Goal: Task Accomplishment & Management: Complete application form

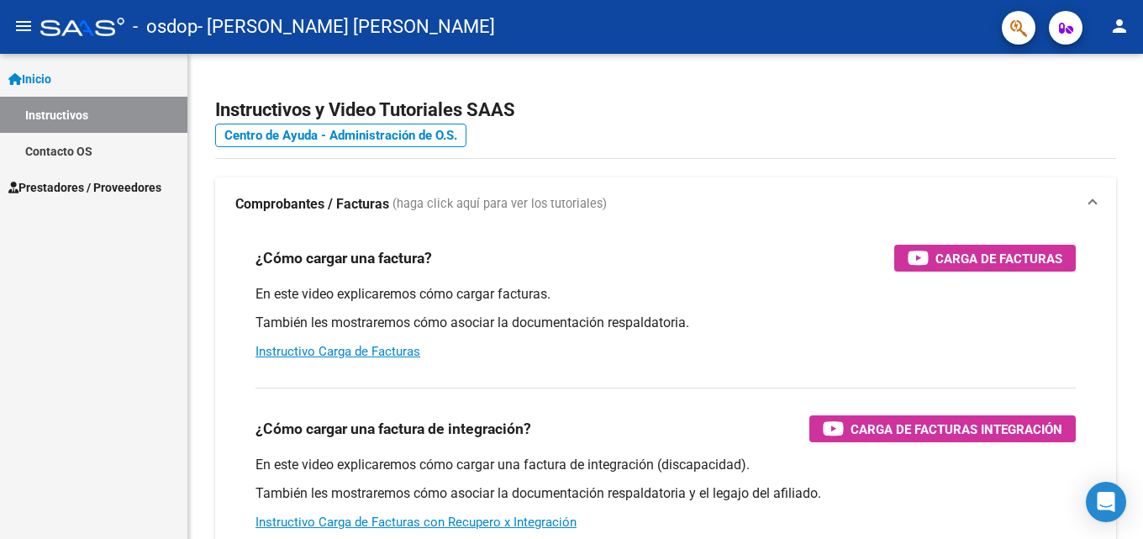
click at [61, 184] on span "Prestadores / Proveedores" at bounding box center [84, 187] width 153 height 18
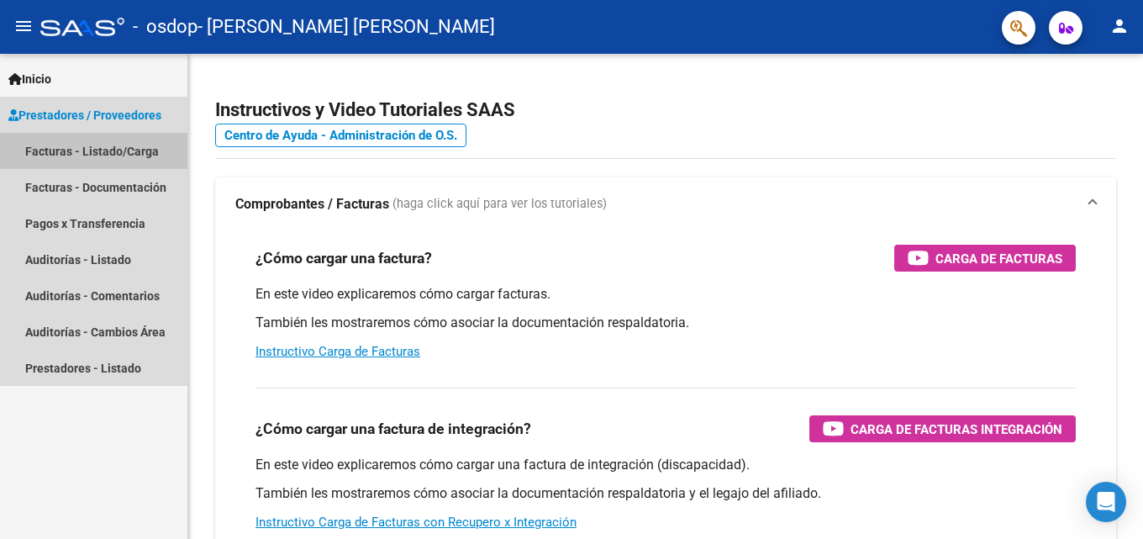
click at [97, 149] on link "Facturas - Listado/Carga" at bounding box center [93, 151] width 187 height 36
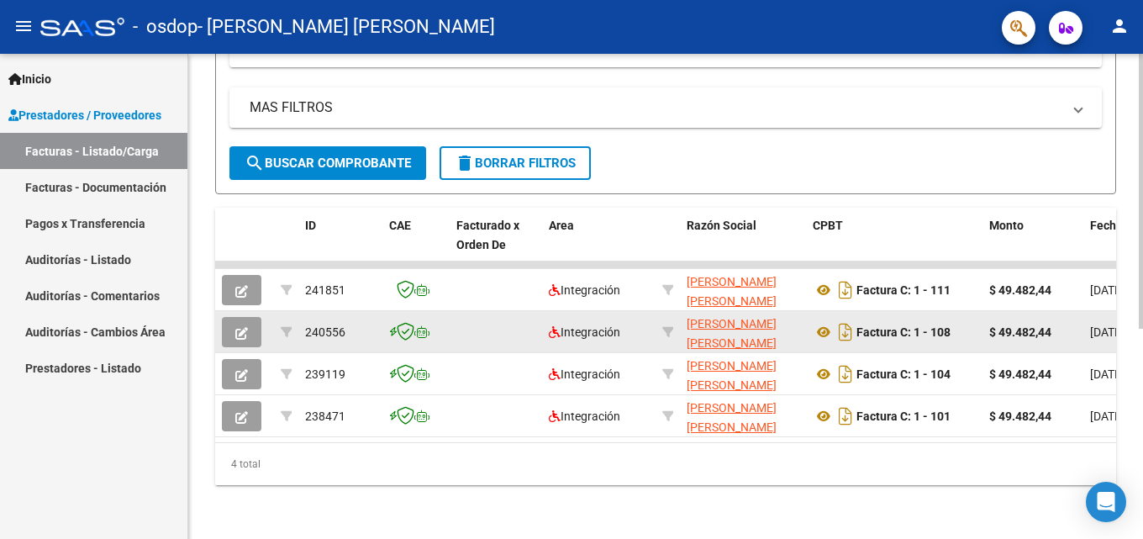
scroll to position [287, 0]
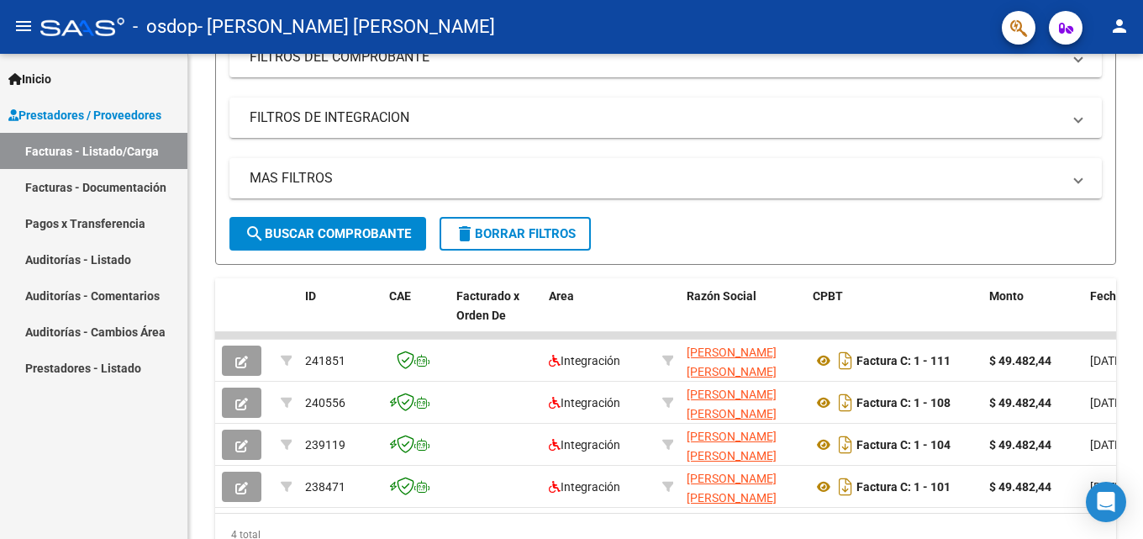
click at [142, 226] on link "Pagos x Transferencia" at bounding box center [93, 223] width 187 height 36
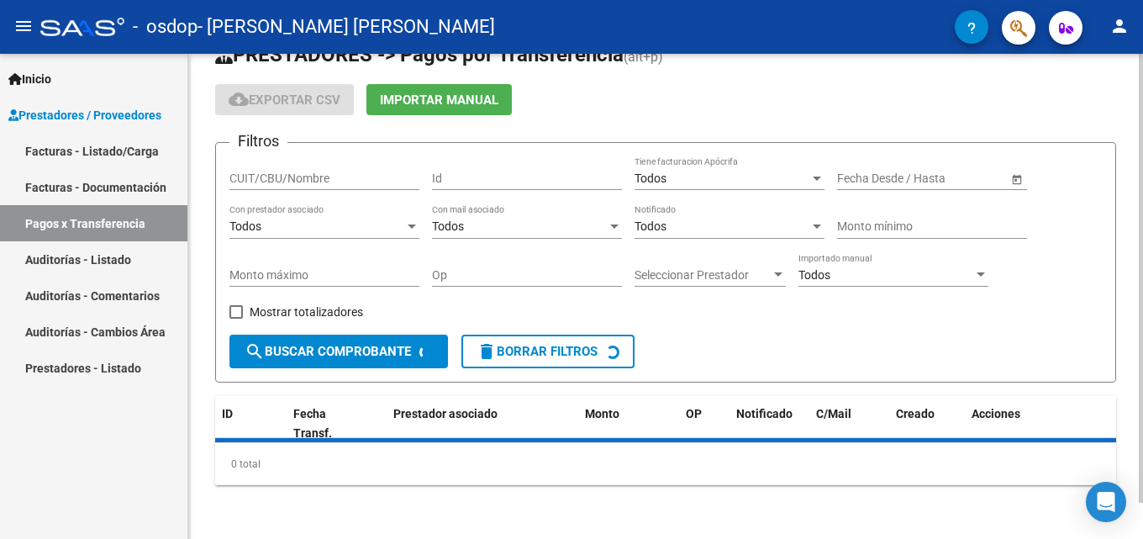
scroll to position [77, 0]
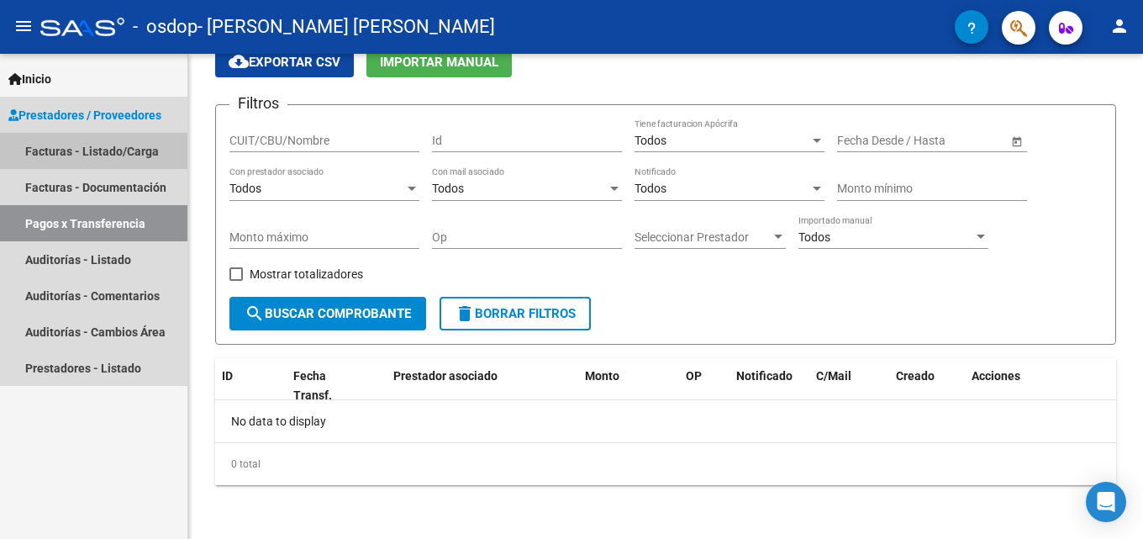
click at [110, 150] on link "Facturas - Listado/Carga" at bounding box center [93, 151] width 187 height 36
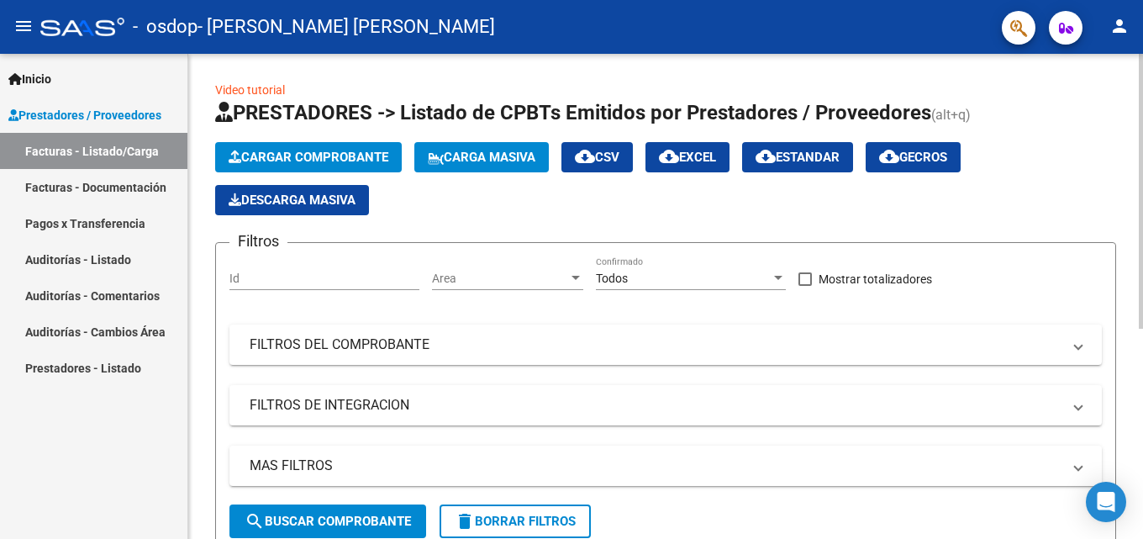
click at [330, 158] on span "Cargar Comprobante" at bounding box center [309, 157] width 160 height 15
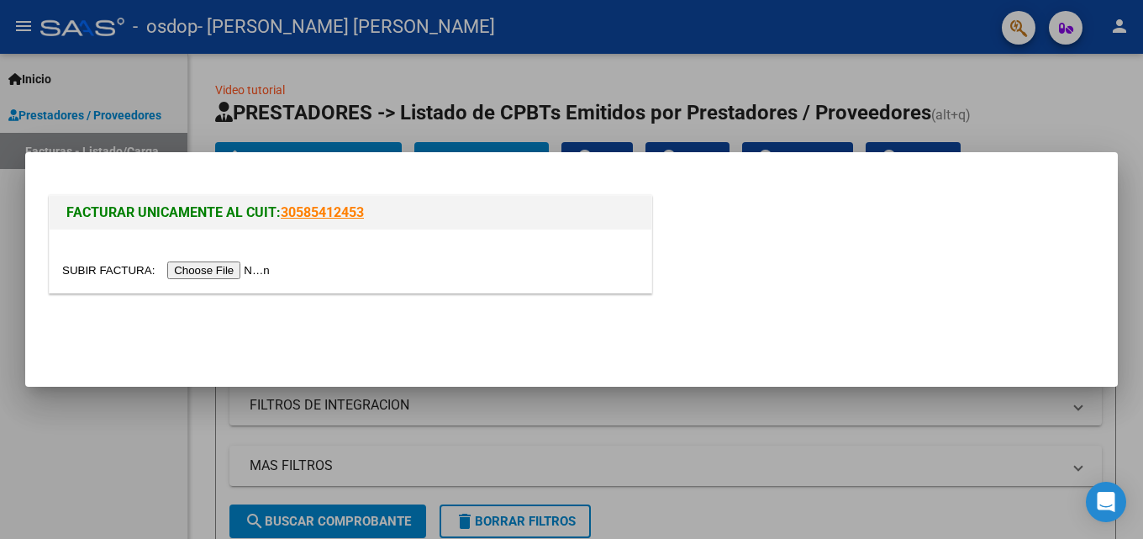
click at [232, 271] on input "file" at bounding box center [168, 270] width 213 height 18
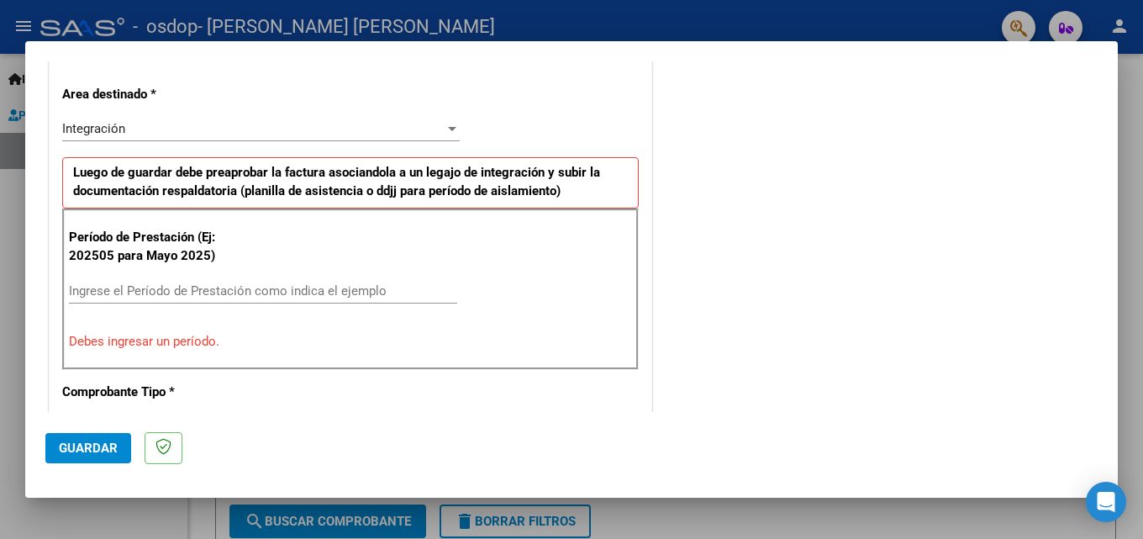
scroll to position [411, 0]
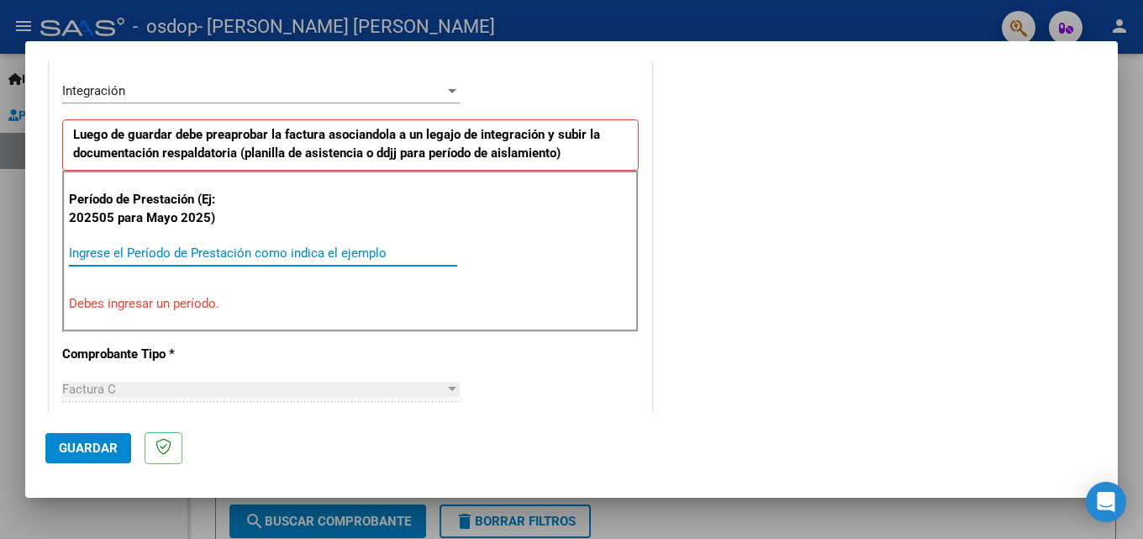
click at [203, 245] on input "Ingrese el Período de Prestación como indica el ejemplo" at bounding box center [263, 252] width 388 height 15
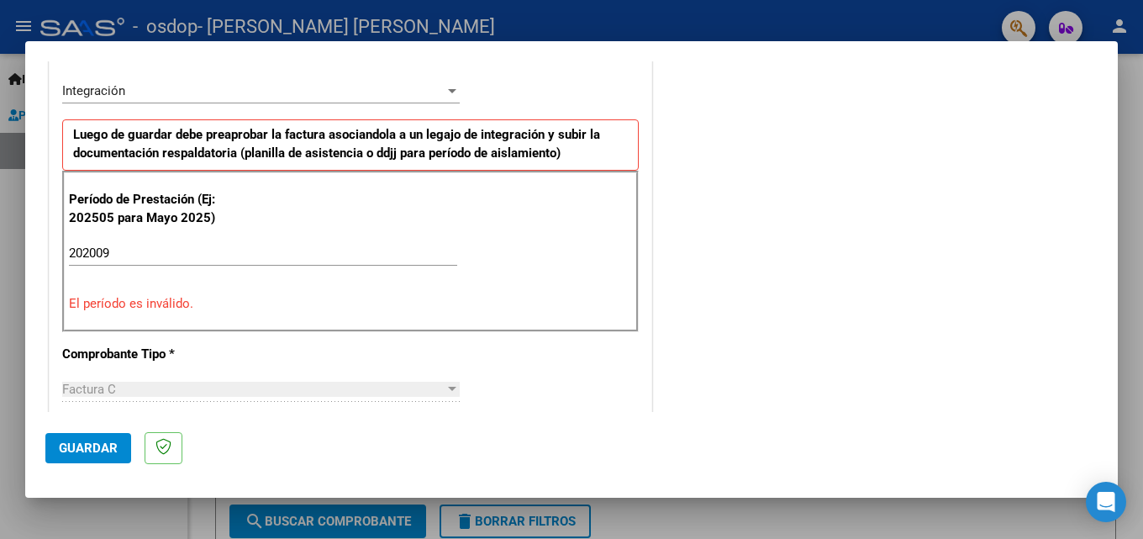
click at [322, 361] on div "CUIT * 27-95459089-0 Ingresar CUIT ANALISIS PRESTADOR [PERSON_NAME] [PERSON_NAM…" at bounding box center [351, 514] width 602 height 1309
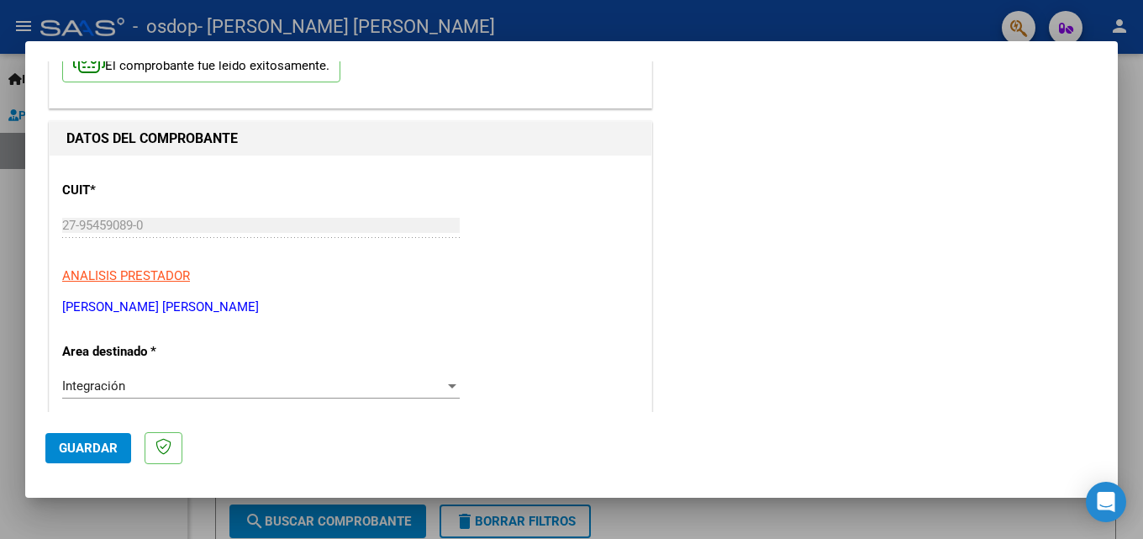
scroll to position [0, 0]
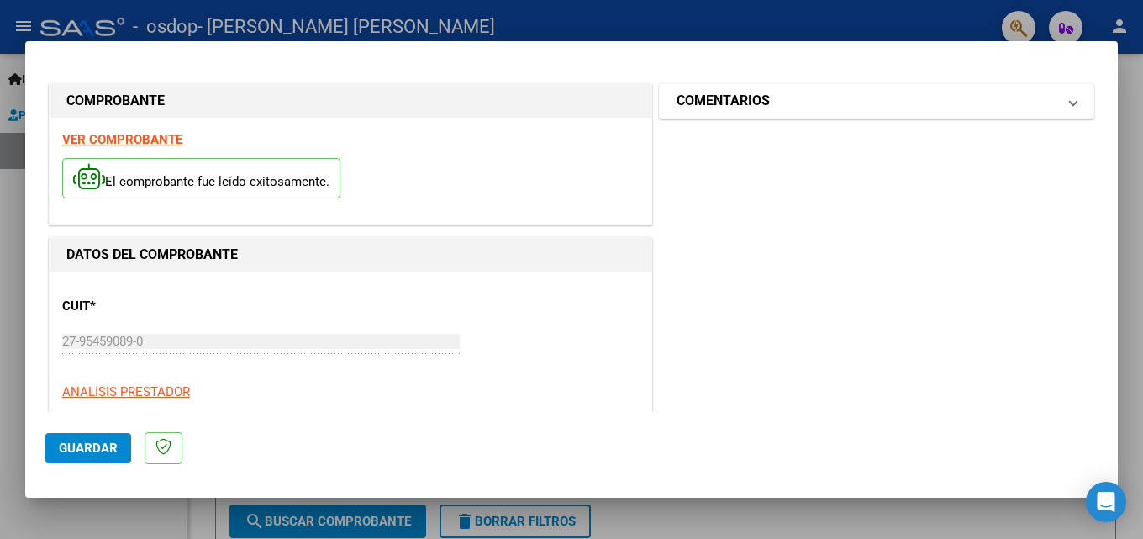
click at [822, 103] on mat-panel-title "COMENTARIOS" at bounding box center [867, 101] width 380 height 20
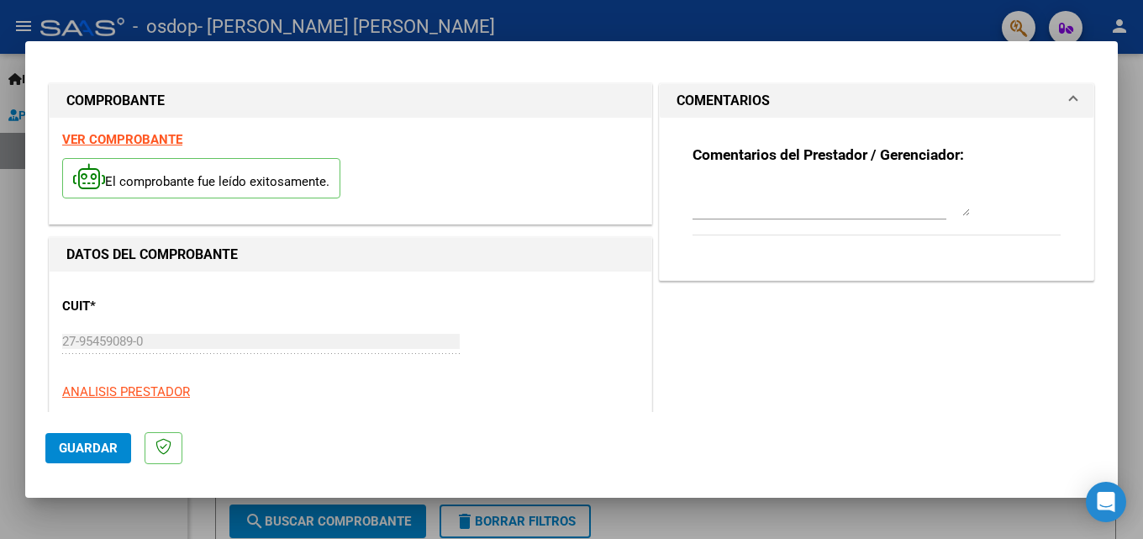
click at [822, 103] on mat-panel-title "COMENTARIOS" at bounding box center [867, 101] width 380 height 20
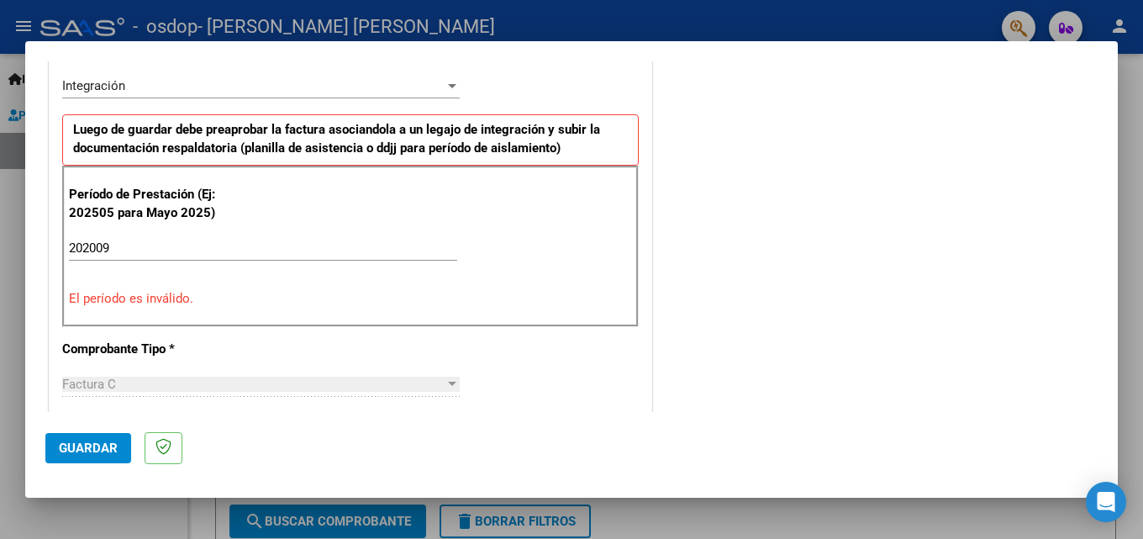
scroll to position [500, 0]
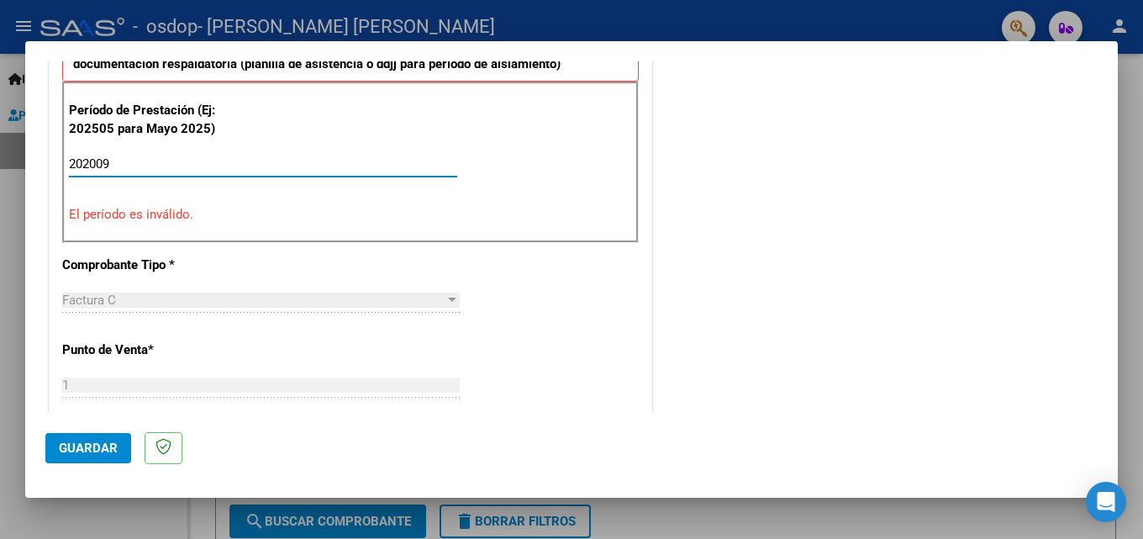
click at [96, 161] on input "202009" at bounding box center [263, 163] width 388 height 15
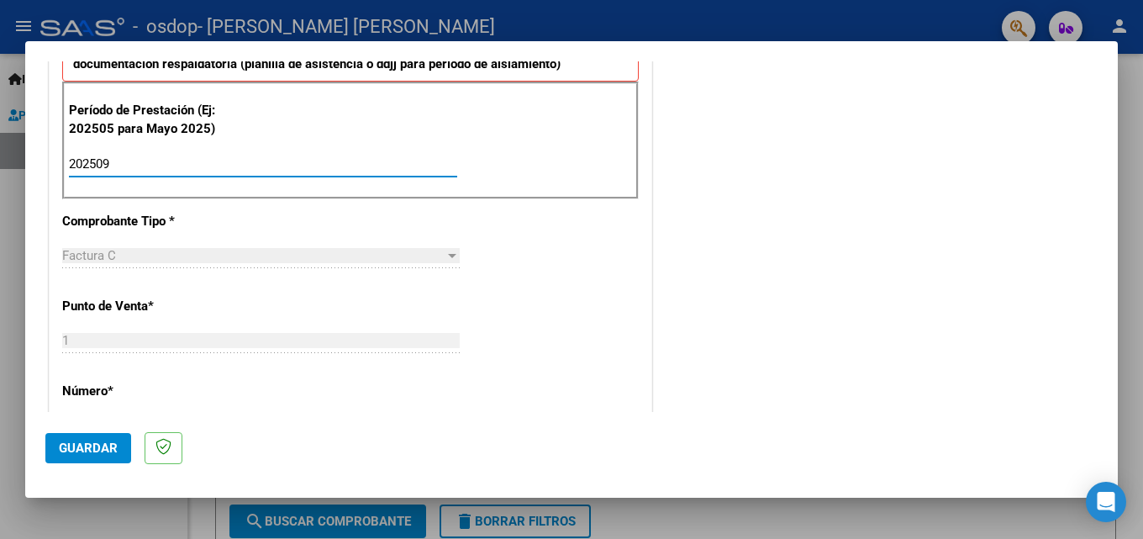
type input "202509"
click at [590, 278] on div "CUIT * 27-95459089-0 Ingresar CUIT ANALISIS PRESTADOR [PERSON_NAME] [PERSON_NAM…" at bounding box center [351, 403] width 602 height 1265
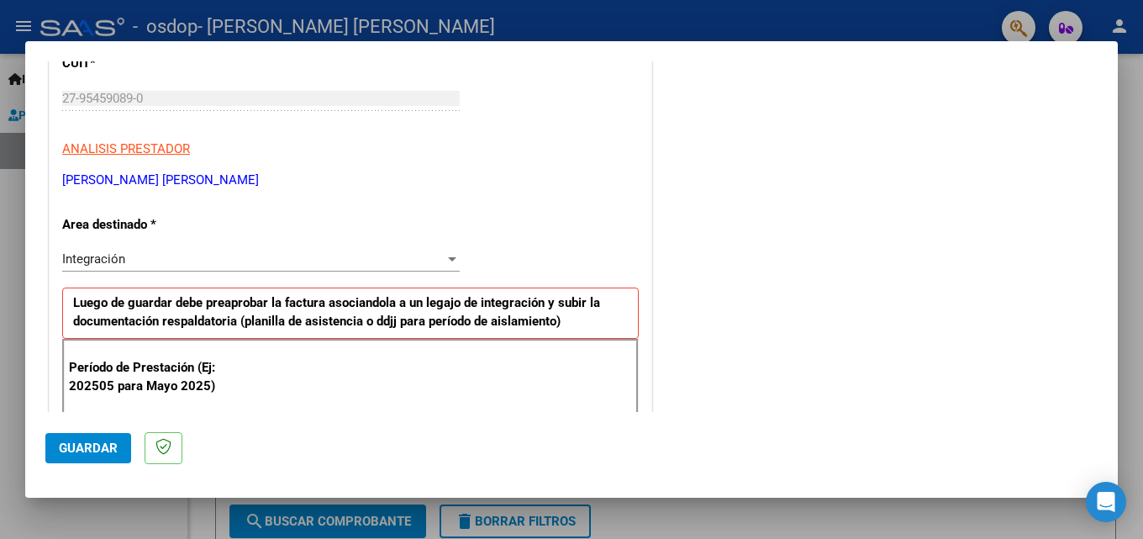
scroll to position [332, 0]
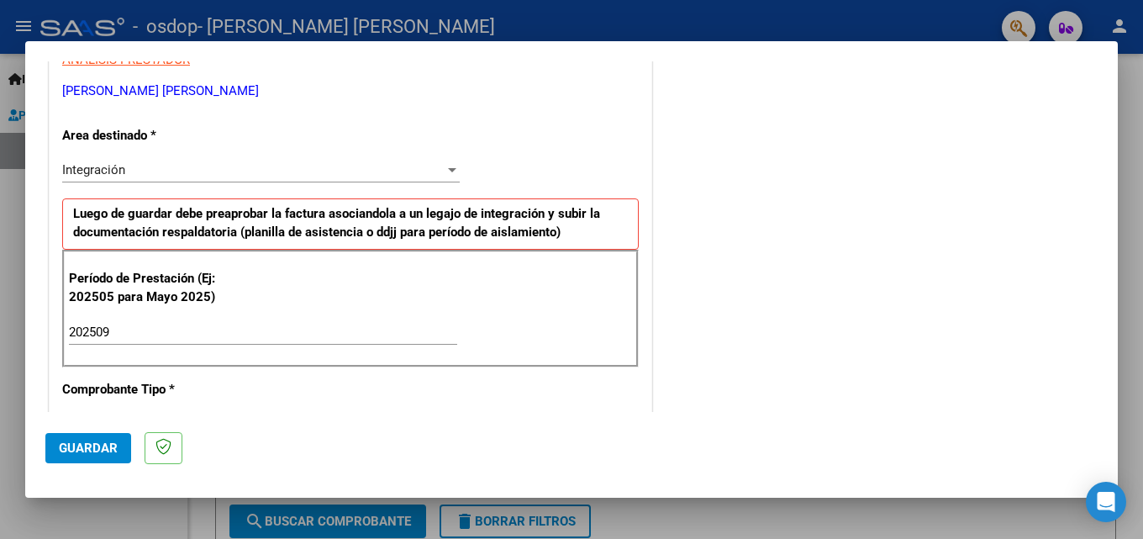
click at [72, 440] on span "Guardar" at bounding box center [88, 447] width 59 height 15
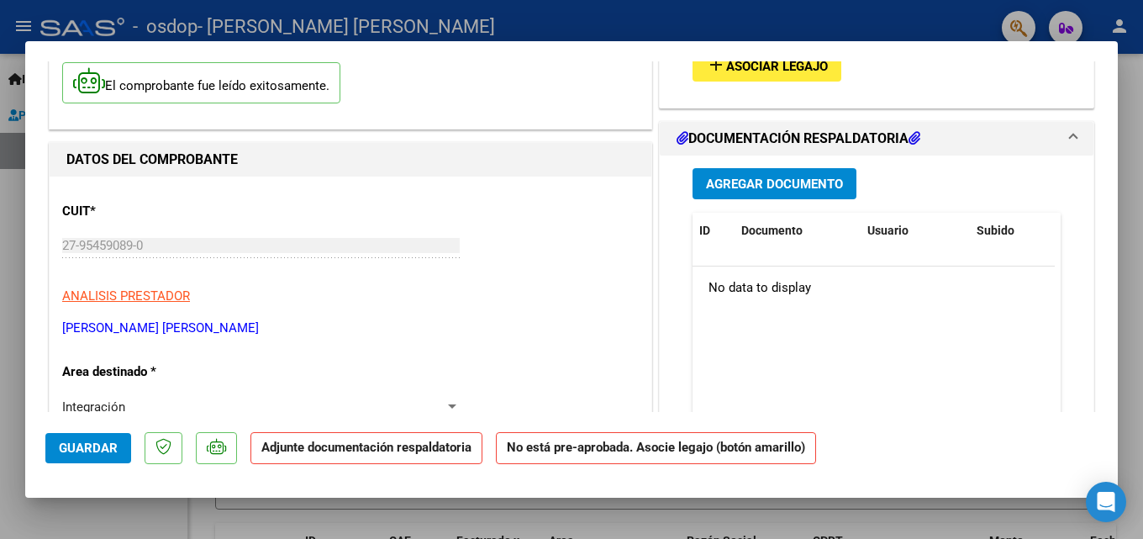
scroll to position [168, 0]
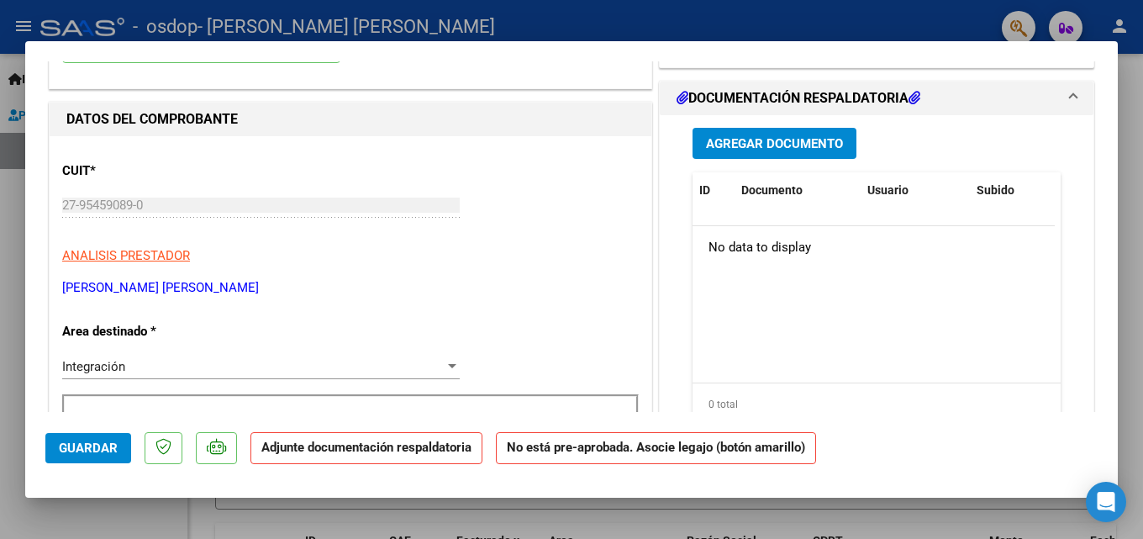
click at [789, 134] on button "Agregar Documento" at bounding box center [775, 143] width 164 height 31
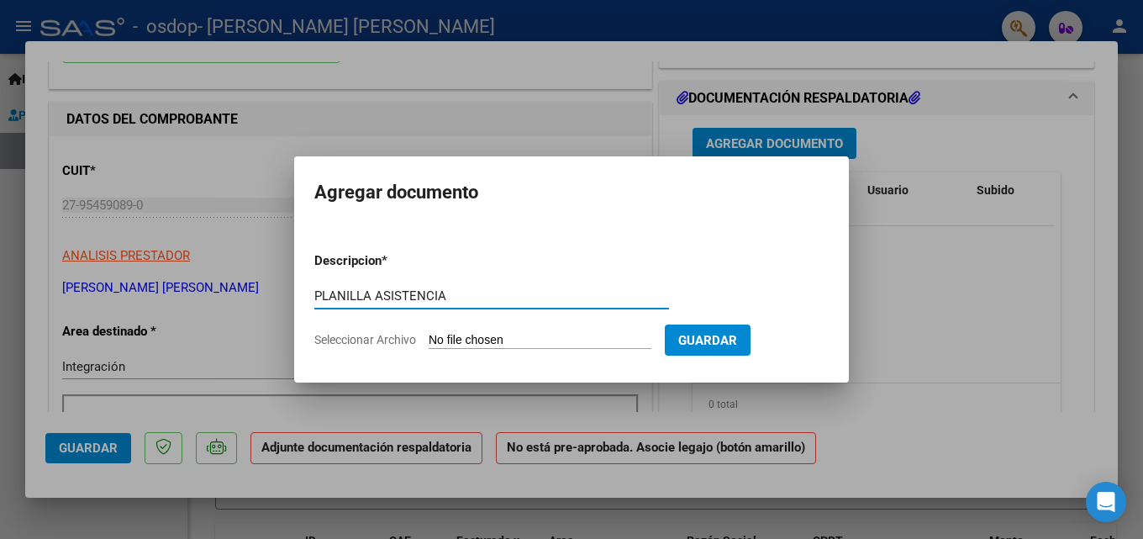
type input "PLANILLA ASISTENCIA"
click at [737, 333] on span "Guardar" at bounding box center [707, 340] width 59 height 15
click at [474, 344] on input "Seleccionar Archivo" at bounding box center [540, 341] width 223 height 16
type input "C:\fakepath\ASISTENCIA_ARCE_SANTIAGO_SEP25.pdf"
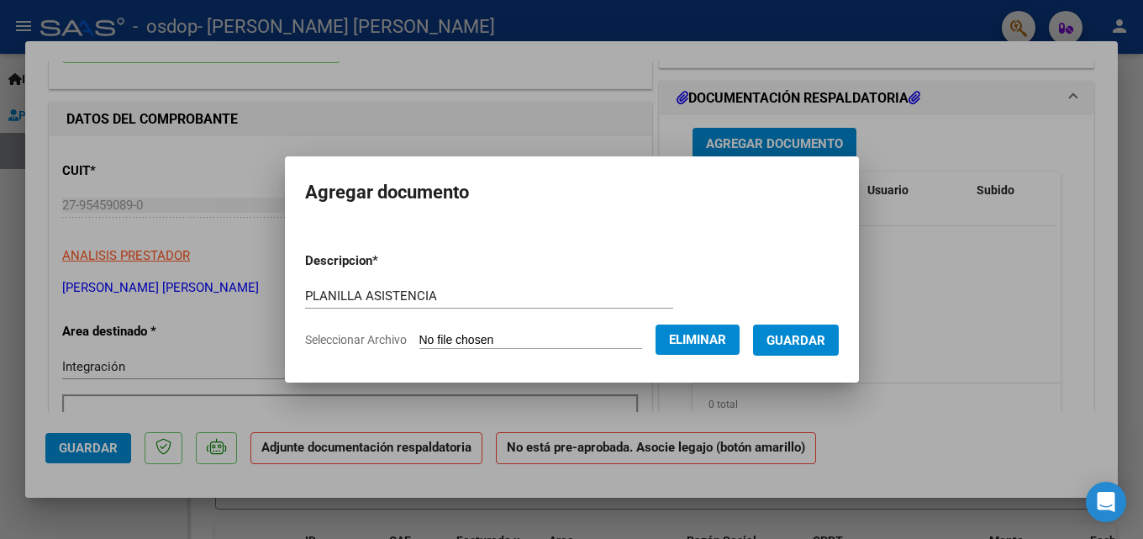
click at [813, 348] on button "Guardar" at bounding box center [796, 339] width 86 height 31
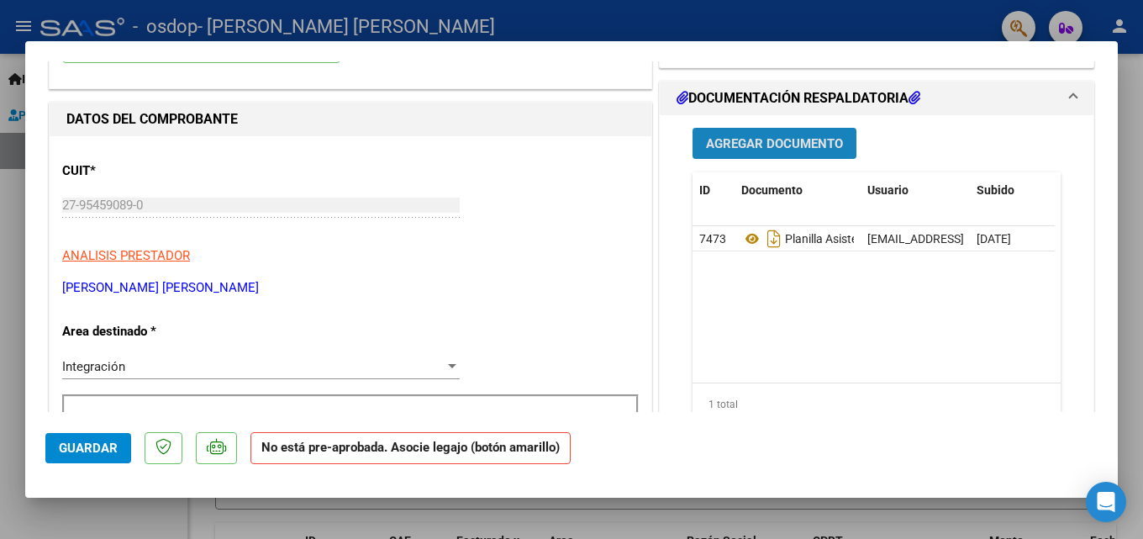
click at [773, 141] on span "Agregar Documento" at bounding box center [774, 143] width 137 height 15
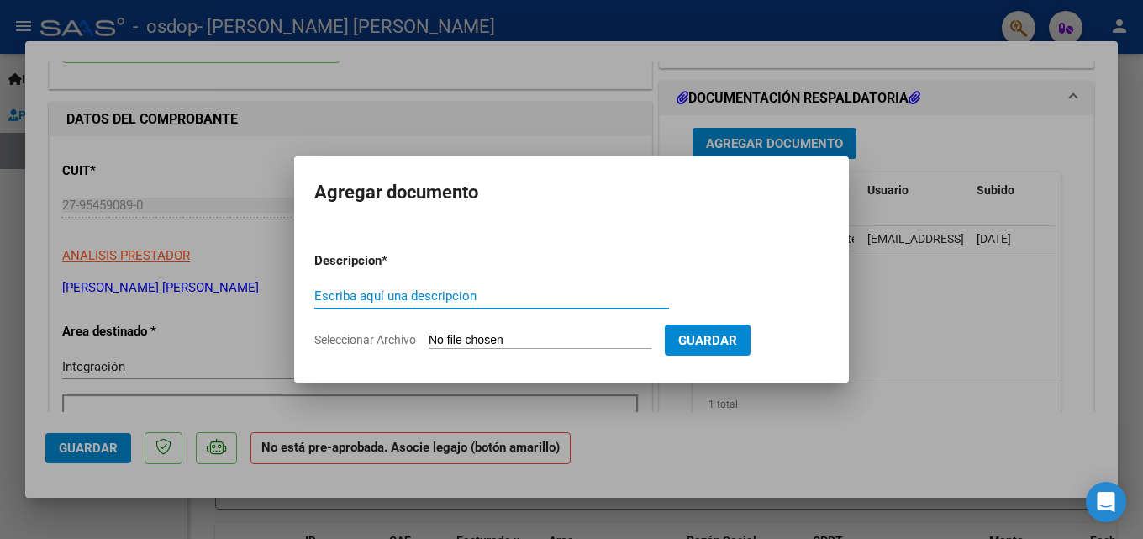
click at [381, 297] on input "Escriba aquí una descripcion" at bounding box center [491, 295] width 355 height 15
type input "INFORME SEMESTRAL"
click at [542, 342] on input "Seleccionar Archivo" at bounding box center [540, 341] width 223 height 16
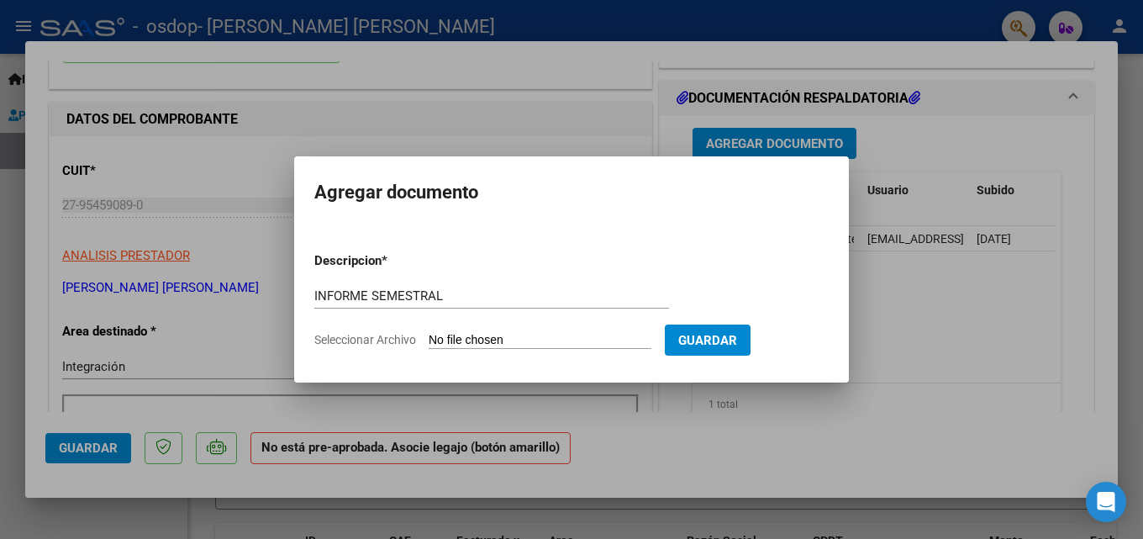
type input "C:\fakepath\INFORME SEMESTRAL_SANTIAGO [PERSON_NAME](SEP).pdf"
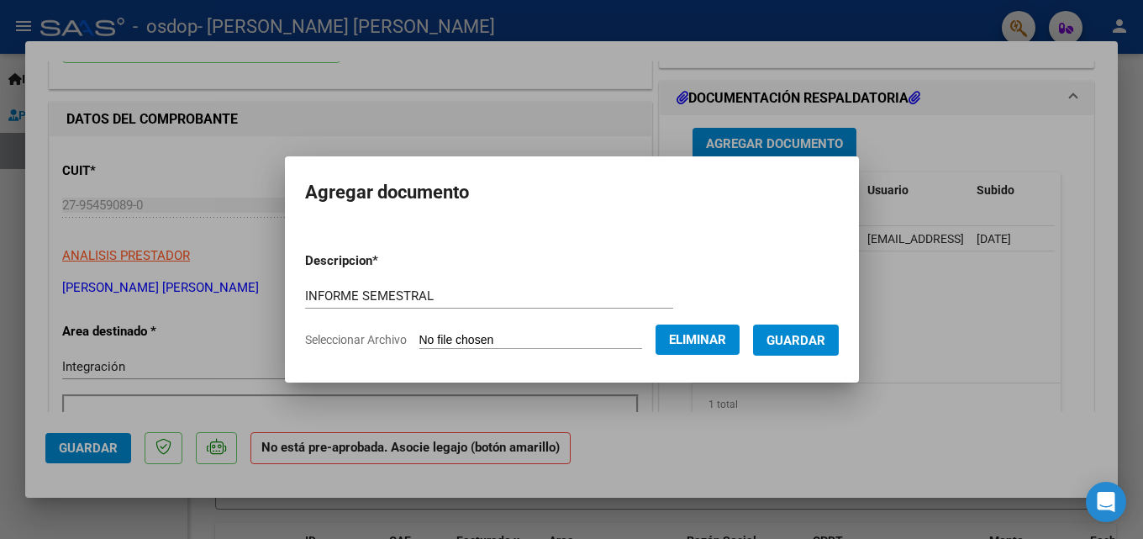
click at [814, 334] on span "Guardar" at bounding box center [795, 340] width 59 height 15
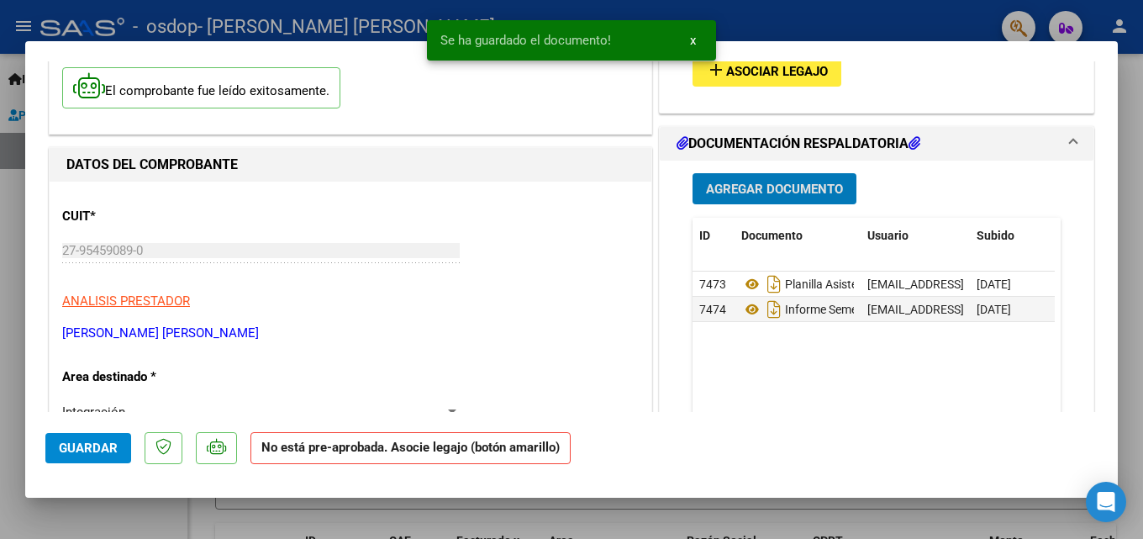
scroll to position [0, 0]
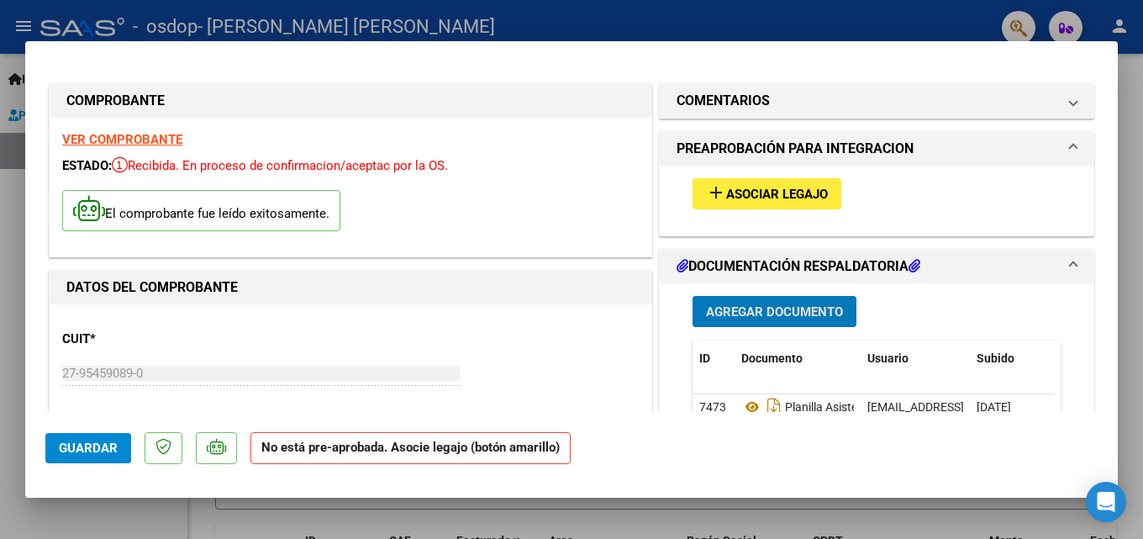
click at [726, 200] on span "Asociar Legajo" at bounding box center [777, 194] width 102 height 15
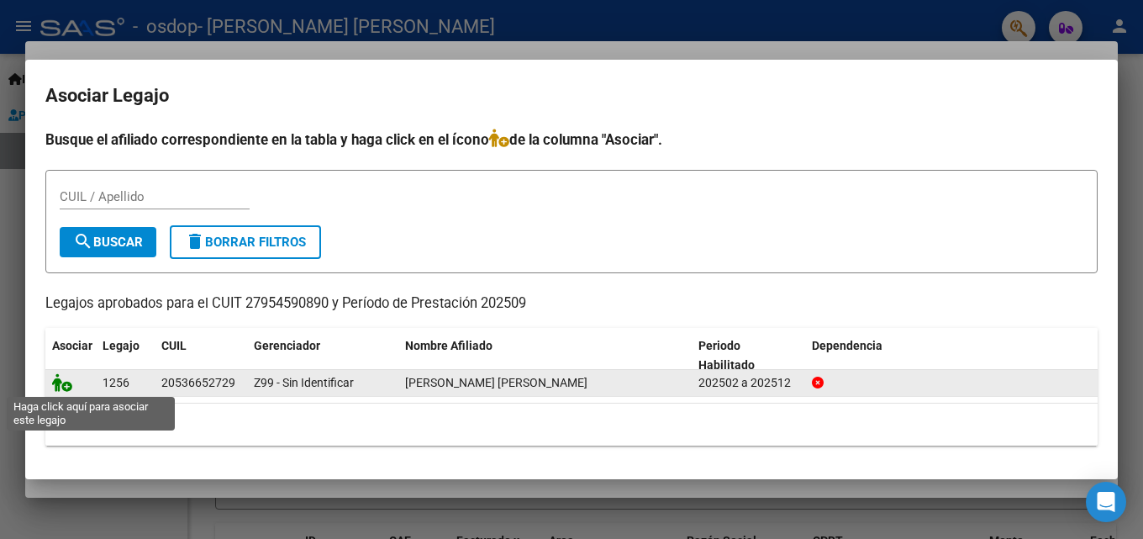
click at [66, 382] on icon at bounding box center [62, 382] width 20 height 18
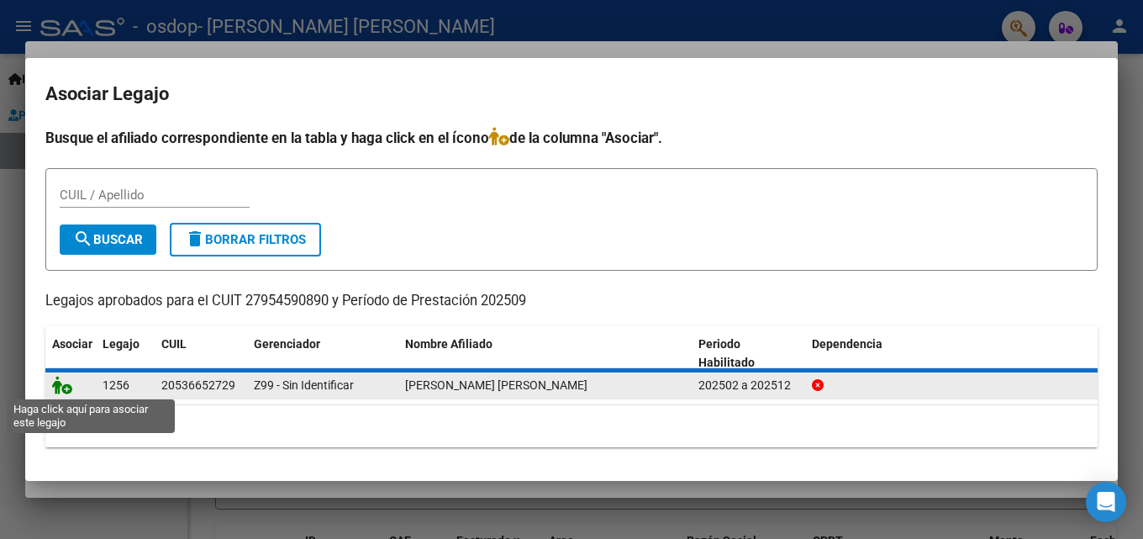
click at [62, 389] on icon at bounding box center [62, 385] width 20 height 18
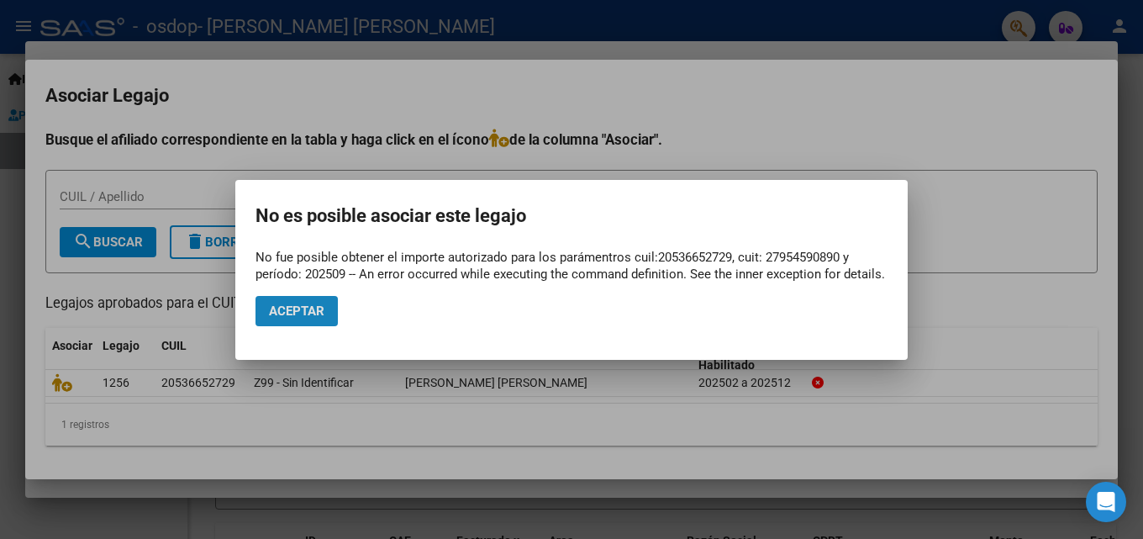
click at [317, 309] on span "Aceptar" at bounding box center [296, 310] width 55 height 15
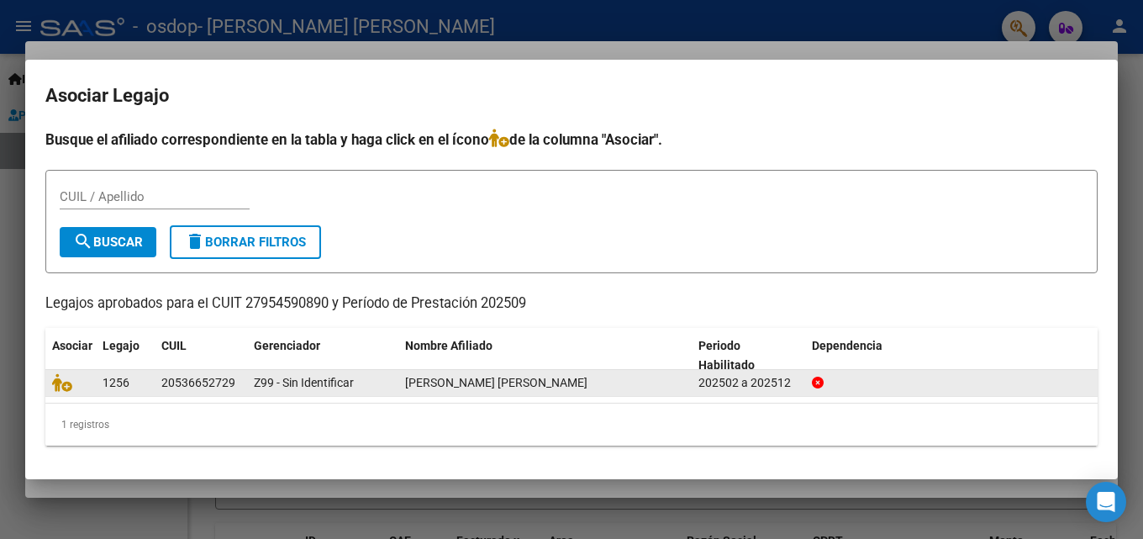
click at [58, 393] on datatable-body-cell at bounding box center [70, 383] width 50 height 26
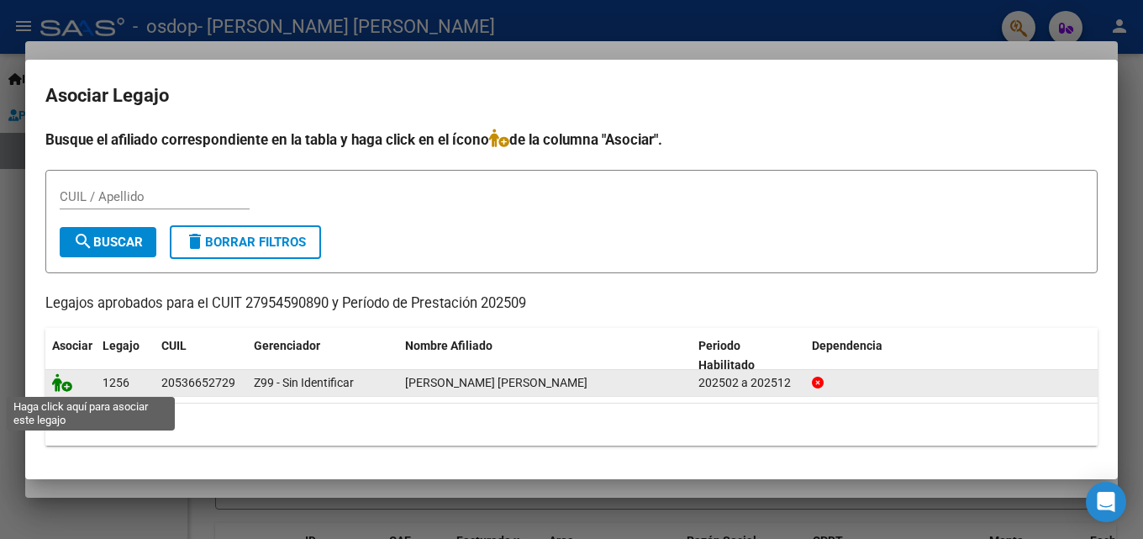
click at [66, 385] on icon at bounding box center [62, 382] width 20 height 18
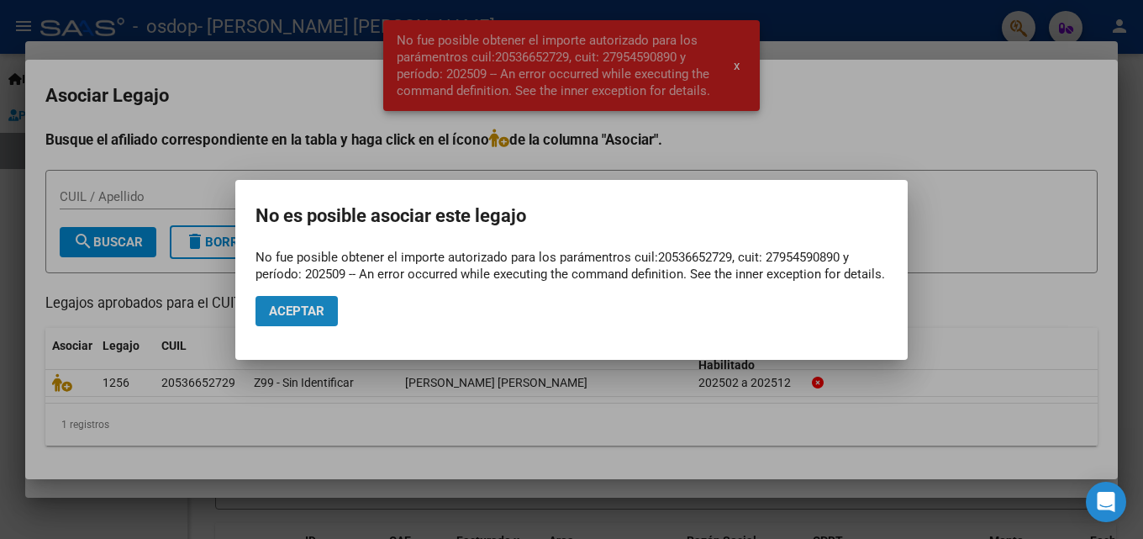
click at [324, 301] on button "Aceptar" at bounding box center [296, 311] width 82 height 30
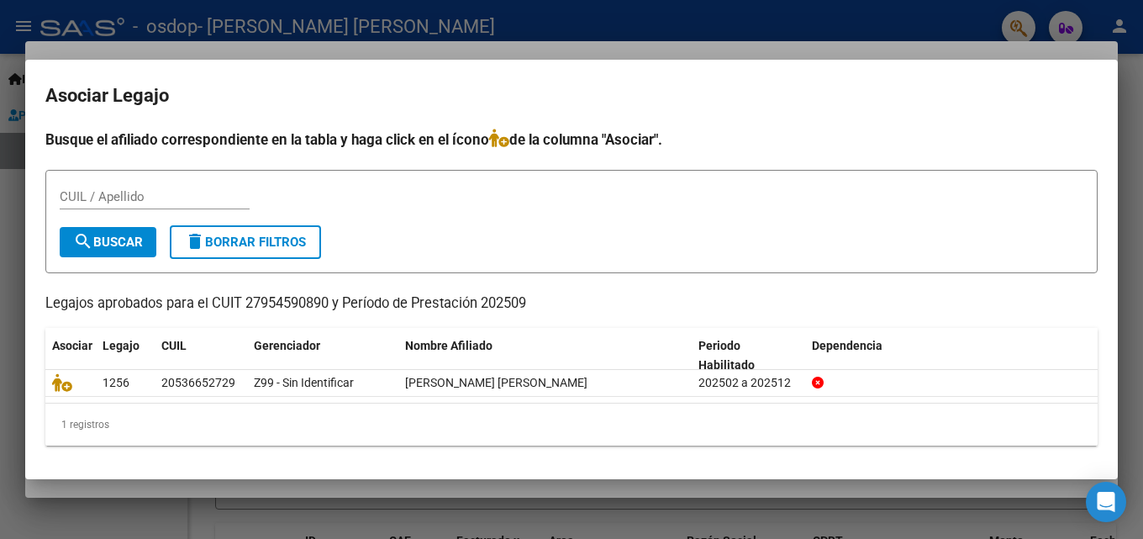
click at [0, 448] on div at bounding box center [571, 269] width 1143 height 539
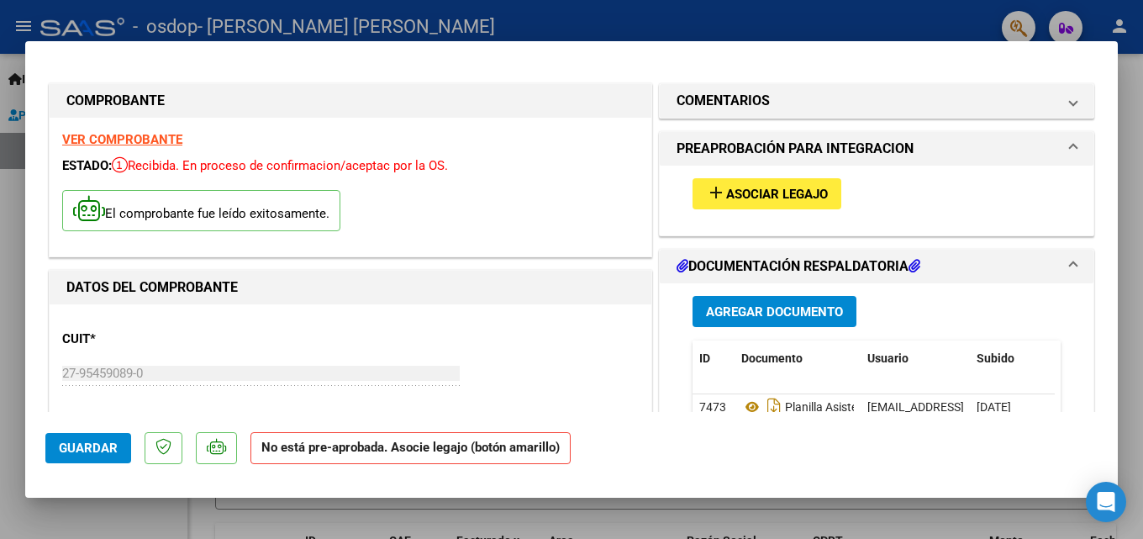
click at [742, 200] on span "Asociar Legajo" at bounding box center [777, 194] width 102 height 15
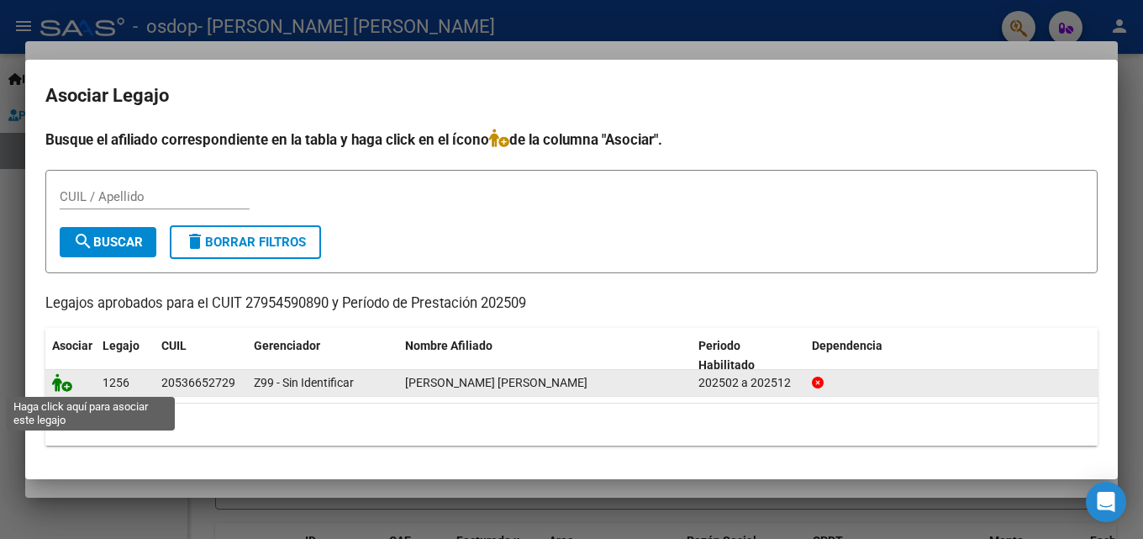
click at [61, 387] on icon at bounding box center [62, 382] width 20 height 18
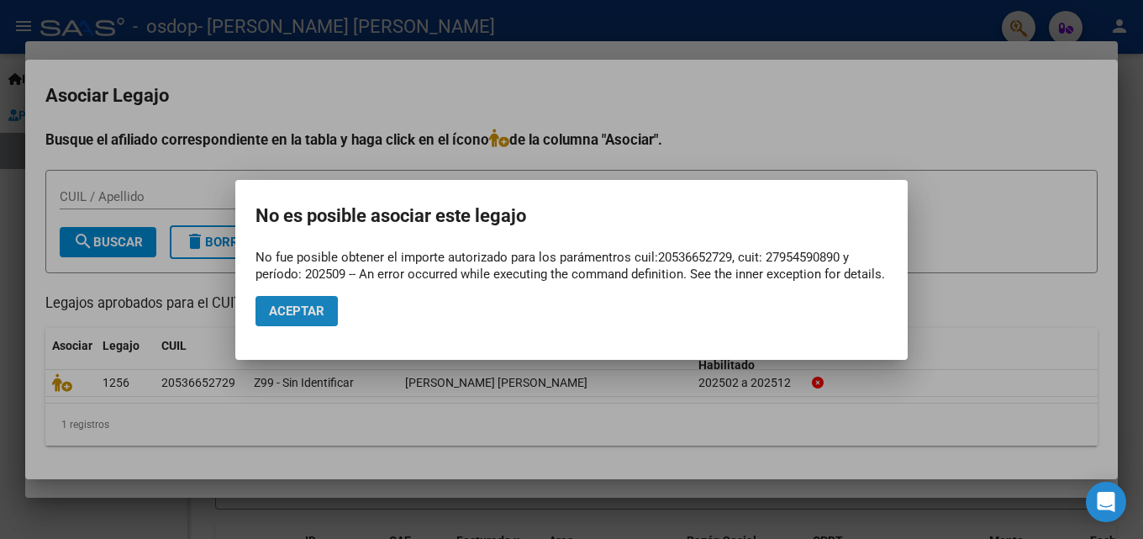
click at [280, 308] on span "Aceptar" at bounding box center [296, 310] width 55 height 15
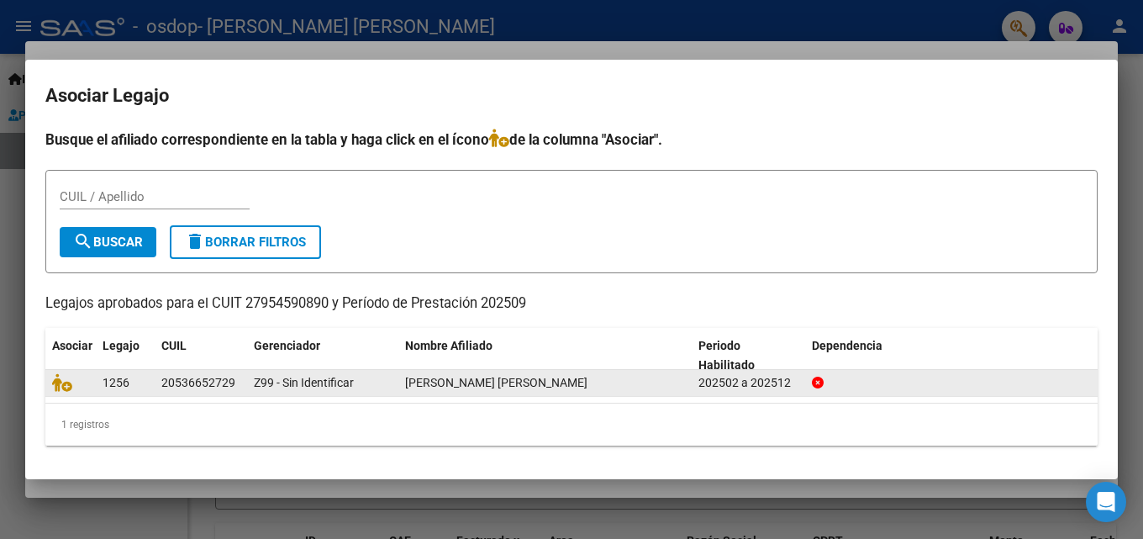
drag, startPoint x: 233, startPoint y: 384, endPoint x: 161, endPoint y: 378, distance: 71.7
click at [161, 378] on div "20536652729" at bounding box center [198, 382] width 74 height 19
click at [169, 381] on div "20536652729" at bounding box center [198, 382] width 74 height 19
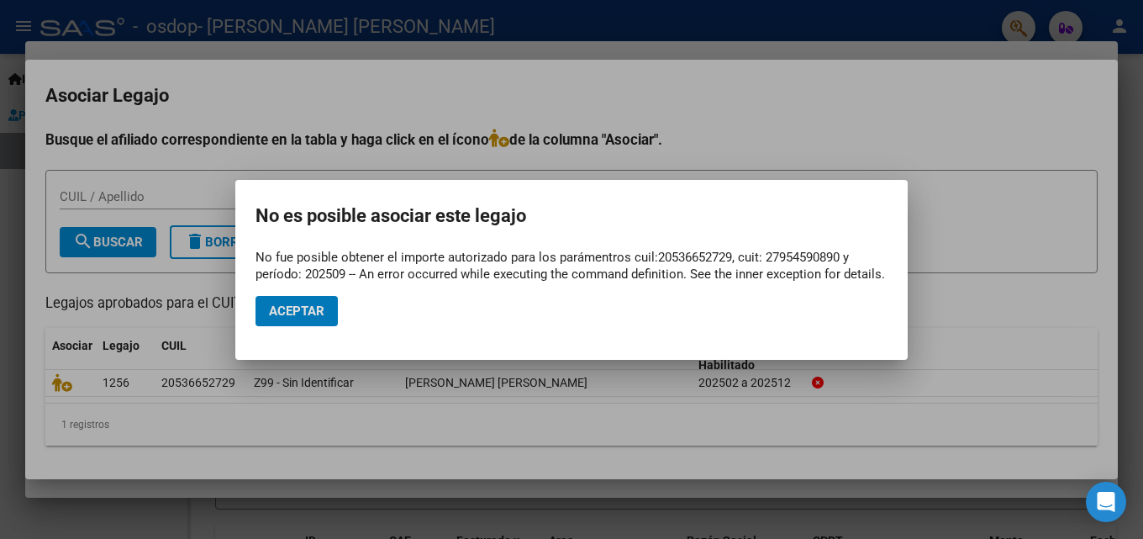
click at [297, 313] on span "Aceptar" at bounding box center [296, 310] width 55 height 15
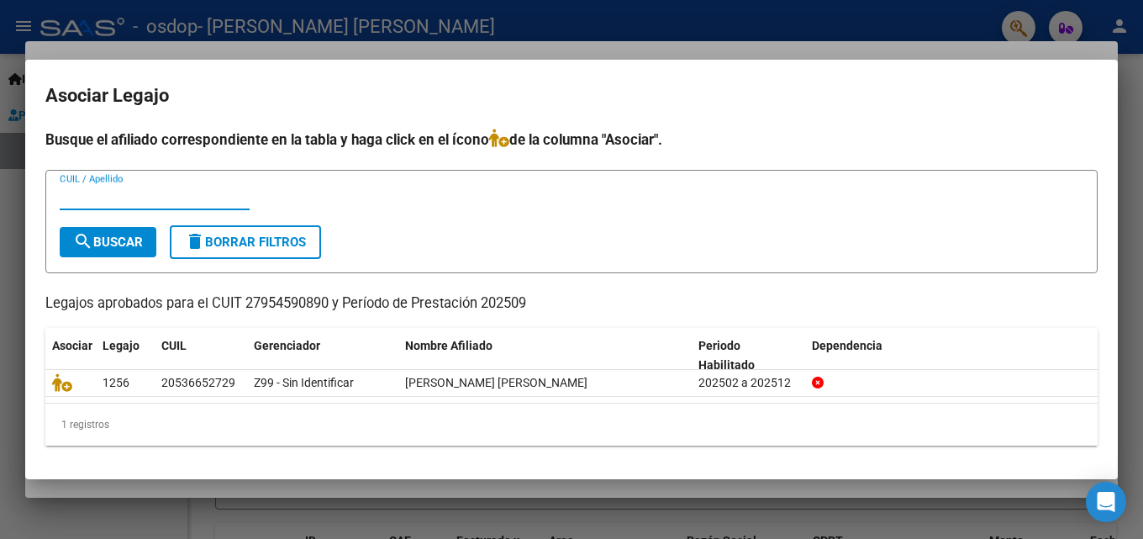
click at [75, 192] on input "CUIL / Apellido" at bounding box center [155, 196] width 190 height 15
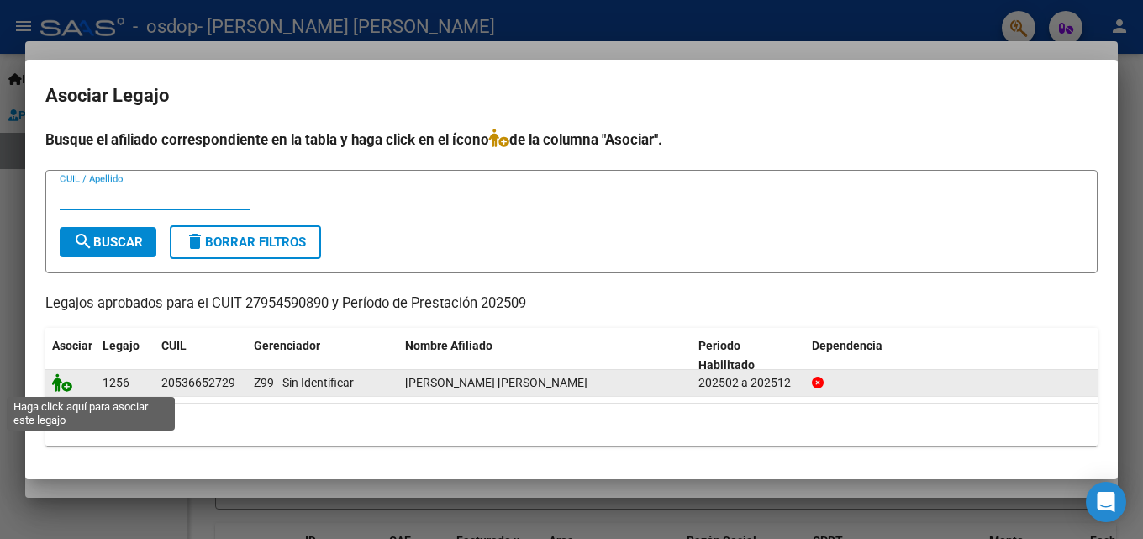
click at [66, 385] on icon at bounding box center [62, 382] width 20 height 18
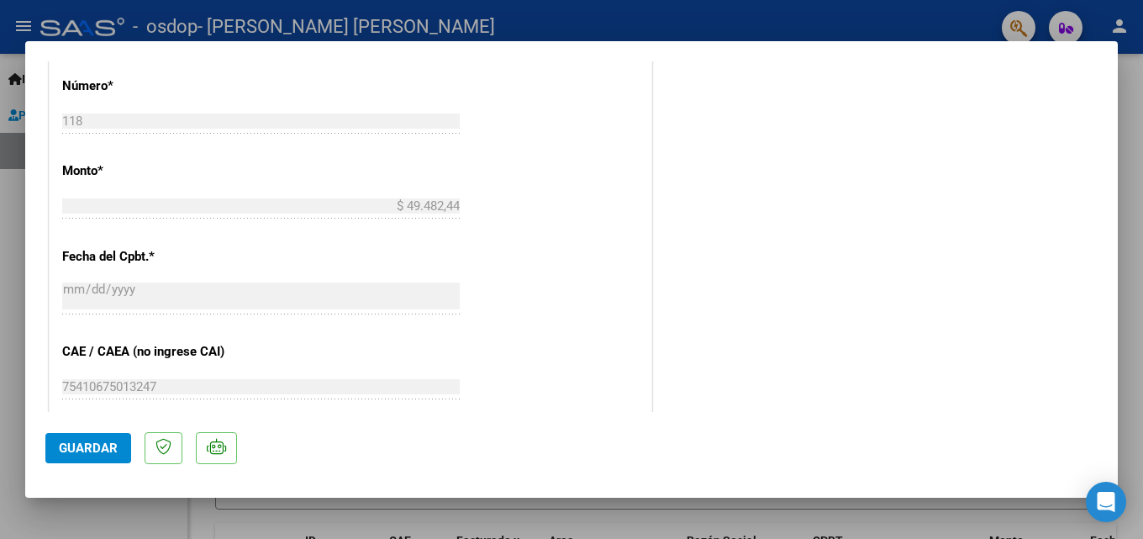
scroll to position [1009, 0]
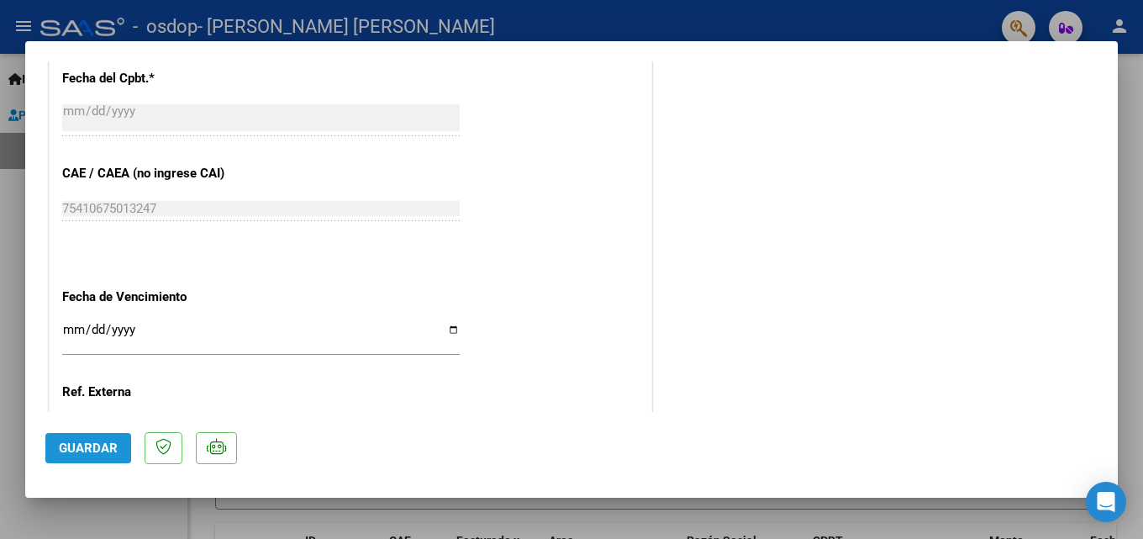
click at [63, 444] on span "Guardar" at bounding box center [88, 447] width 59 height 15
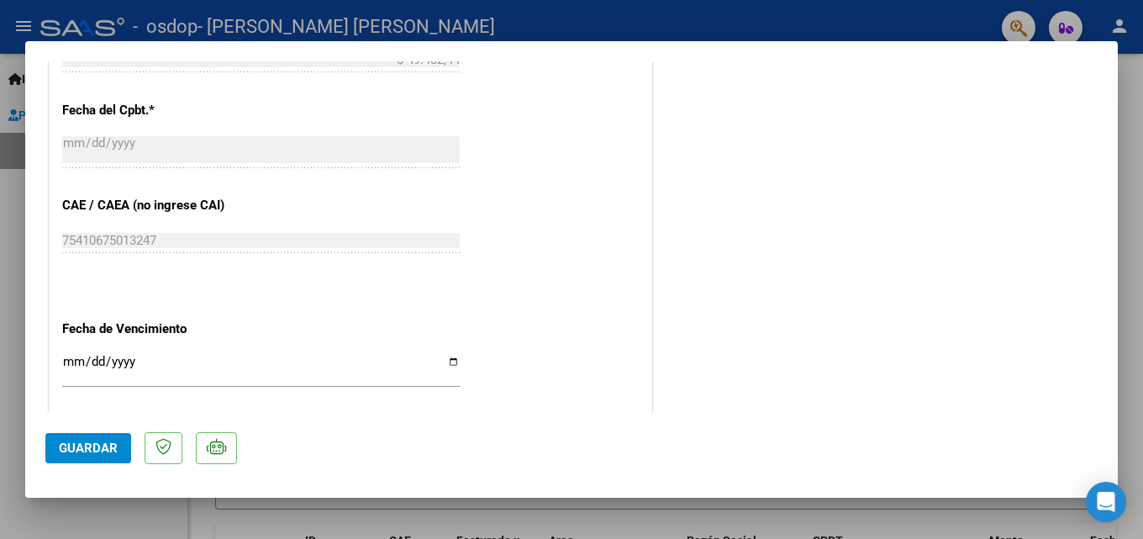
scroll to position [1154, 0]
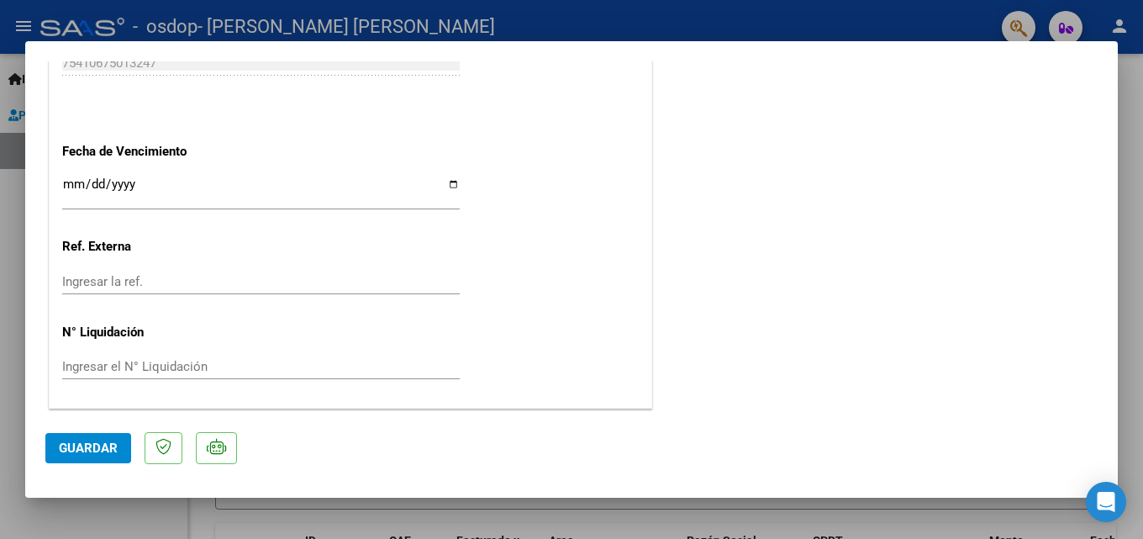
click at [121, 454] on button "Guardar" at bounding box center [88, 448] width 86 height 30
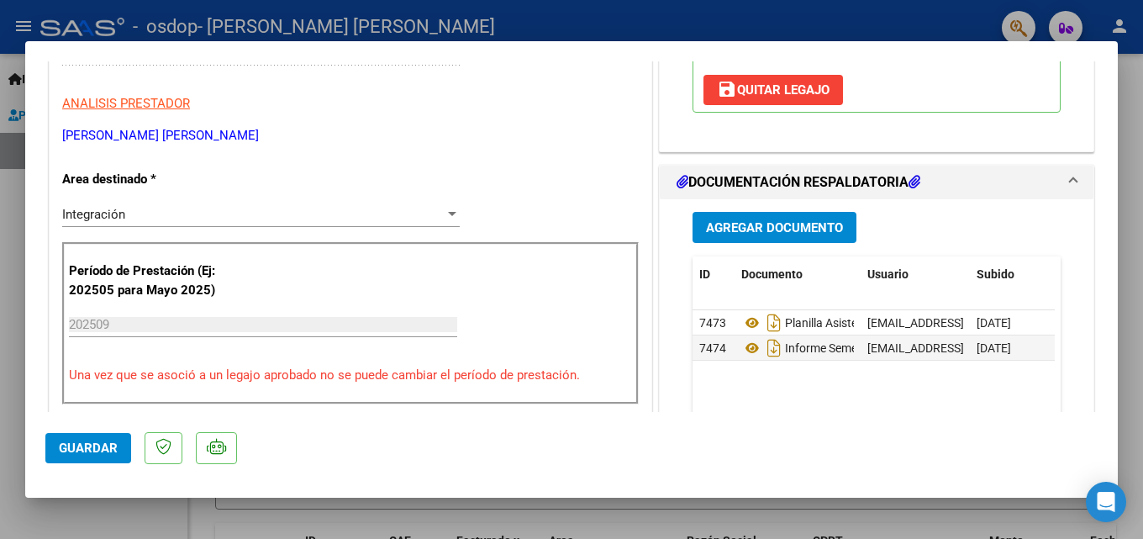
scroll to position [313, 0]
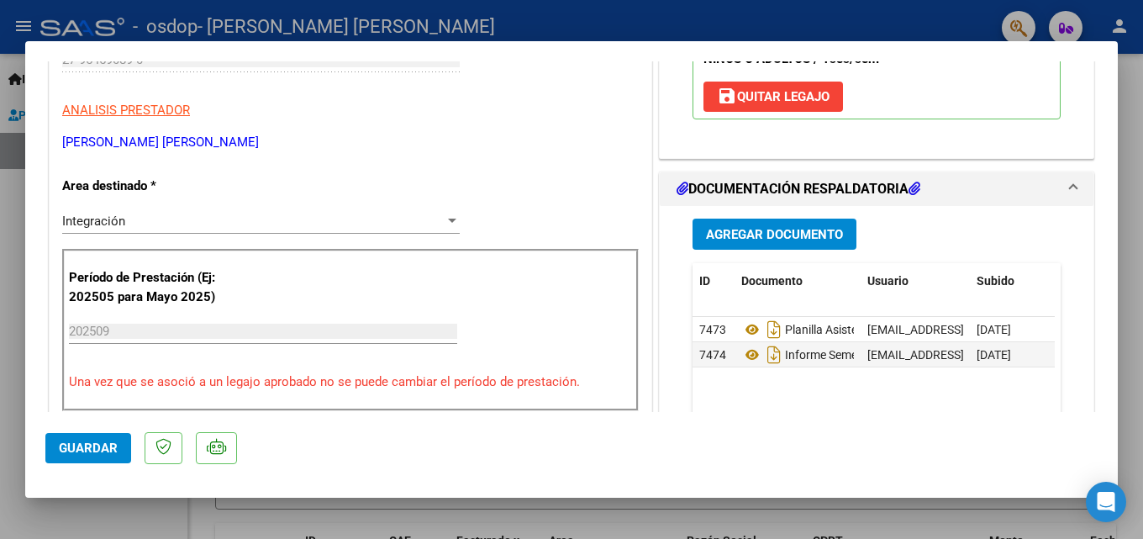
click at [5, 203] on div at bounding box center [571, 269] width 1143 height 539
type input "$ 0,00"
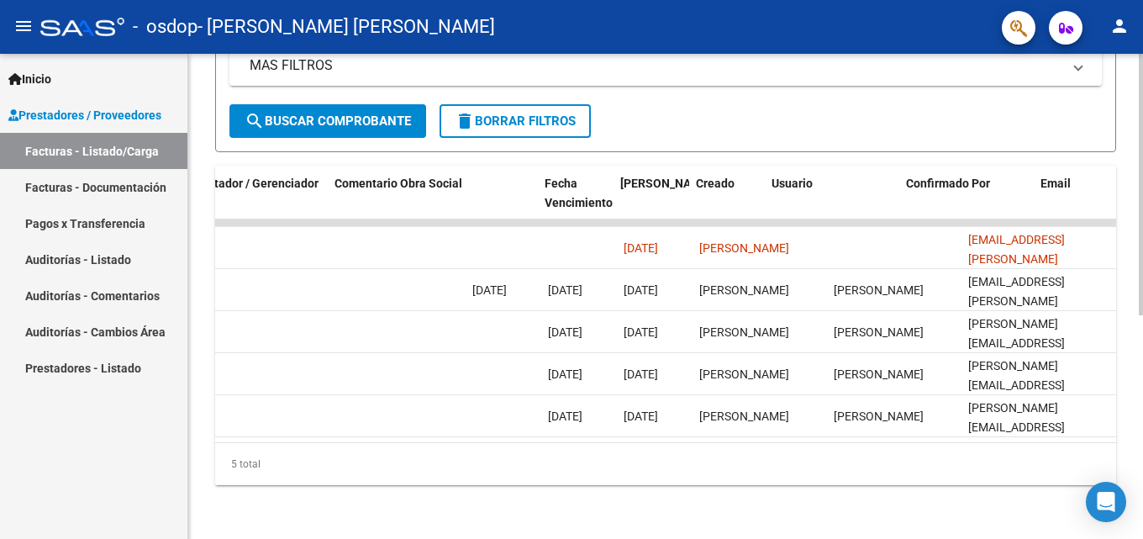
scroll to position [0, 2642]
